Goal: Transaction & Acquisition: Purchase product/service

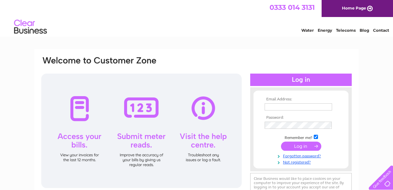
type input "info@600-degrees.co.uk"
click at [288, 144] on input "submit" at bounding box center [301, 146] width 40 height 9
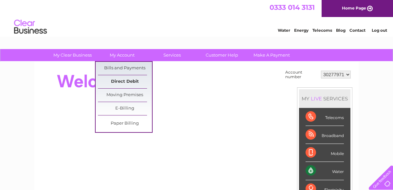
click at [123, 79] on link "Direct Debit" at bounding box center [125, 81] width 54 height 13
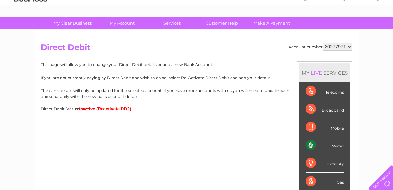
scroll to position [33, 0]
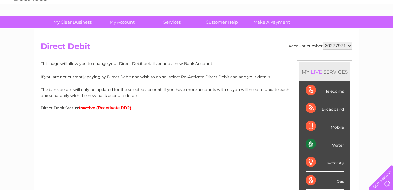
click at [111, 107] on button "(Reactivate DD?)" at bounding box center [113, 107] width 35 height 5
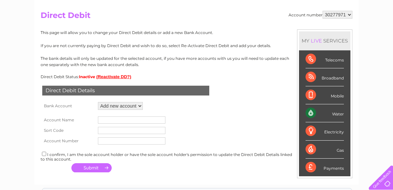
scroll to position [67, 0]
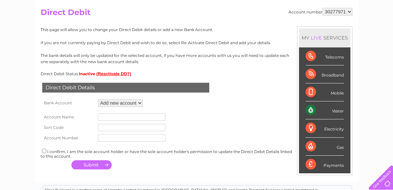
click at [138, 102] on select "Add new account ****7760 ****7760" at bounding box center [120, 103] width 45 height 8
click at [98, 99] on select "Add new account ****7760 ****7760" at bounding box center [120, 103] width 45 height 8
click at [123, 117] on input "text" at bounding box center [131, 117] width 67 height 7
type input "600 degrees"
click at [122, 126] on input "text" at bounding box center [131, 127] width 67 height 7
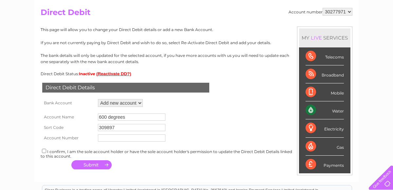
type input "309897"
click at [120, 138] on input "text" at bounding box center [131, 137] width 67 height 7
type input "34373362"
click at [44, 151] on input "checkbox" at bounding box center [44, 151] width 4 height 4
checkbox input "true"
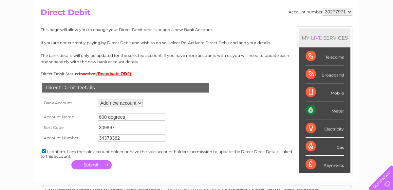
click at [89, 165] on button "button" at bounding box center [91, 164] width 40 height 9
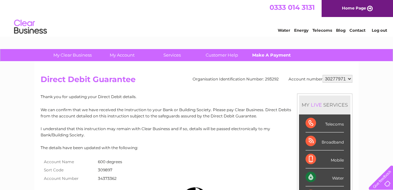
click at [266, 54] on link "Make A Payment" at bounding box center [271, 55] width 54 height 12
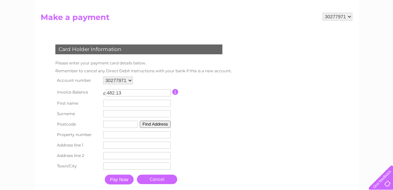
scroll to position [65, 0]
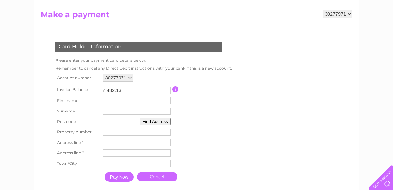
click at [138, 100] on input "text" at bounding box center [136, 100] width 67 height 7
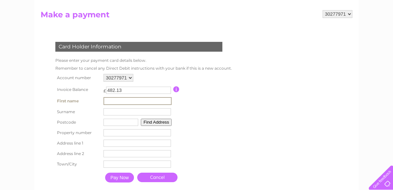
type input "[PERSON_NAME]"
type input "Johnstone"
type input "PR83AE"
type input "30"
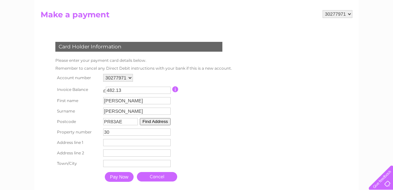
click at [119, 176] on input "Pay Now" at bounding box center [119, 177] width 29 height 10
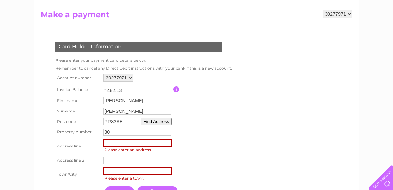
click at [146, 143] on input "text" at bounding box center [137, 143] width 68 height 8
type input "30 Ryder Crescent"
type input "Hillside"
type input "Southport"
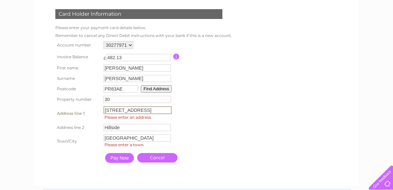
scroll to position [98, 0]
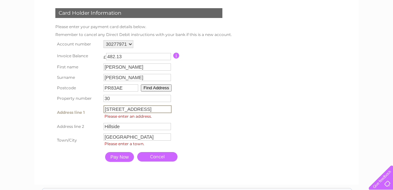
click at [117, 159] on input "Pay Now" at bounding box center [119, 157] width 29 height 10
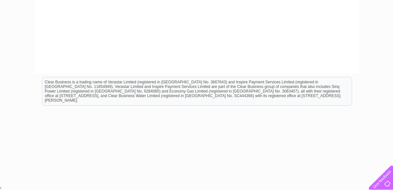
scroll to position [0, 0]
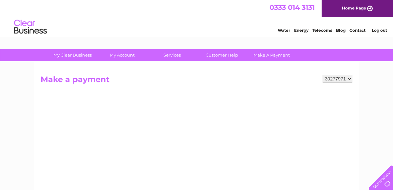
click at [288, 75] on h2 "Make a payment" at bounding box center [197, 81] width 312 height 12
click at [347, 6] on link "Home Page" at bounding box center [356, 8] width 71 height 17
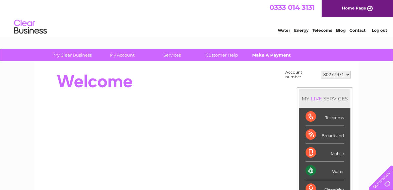
click at [262, 56] on link "Make A Payment" at bounding box center [271, 55] width 54 height 12
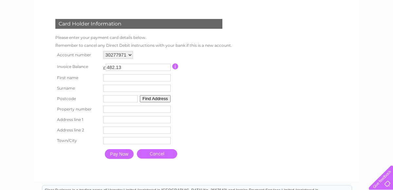
scroll to position [88, 0]
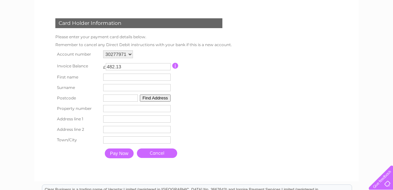
click at [135, 77] on input "text" at bounding box center [136, 77] width 67 height 7
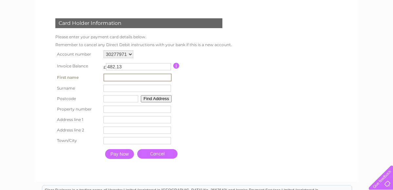
type input "[PERSON_NAME]"
type input "PR83AE"
type input "30"
click at [139, 121] on input "text" at bounding box center [137, 120] width 68 height 8
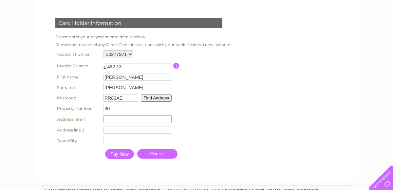
type input "[STREET_ADDRESS]"
type input "Hillside"
type input "[GEOGRAPHIC_DATA]"
click at [120, 154] on input "Pay Now" at bounding box center [119, 154] width 29 height 10
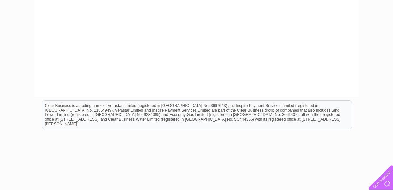
scroll to position [322, 0]
